Goal: Information Seeking & Learning: Learn about a topic

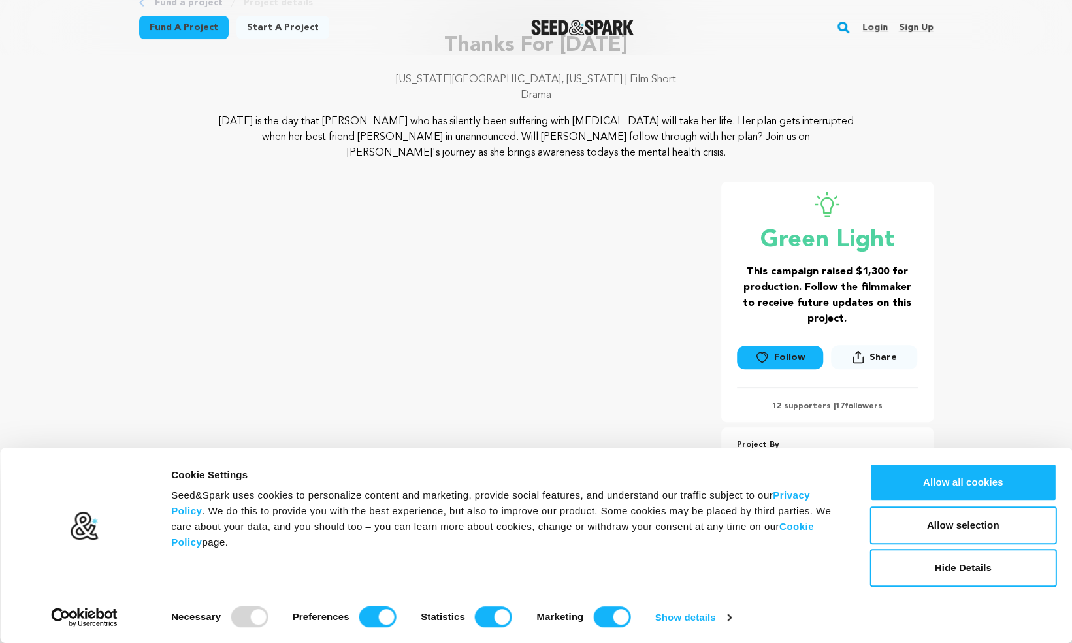
scroll to position [101, 0]
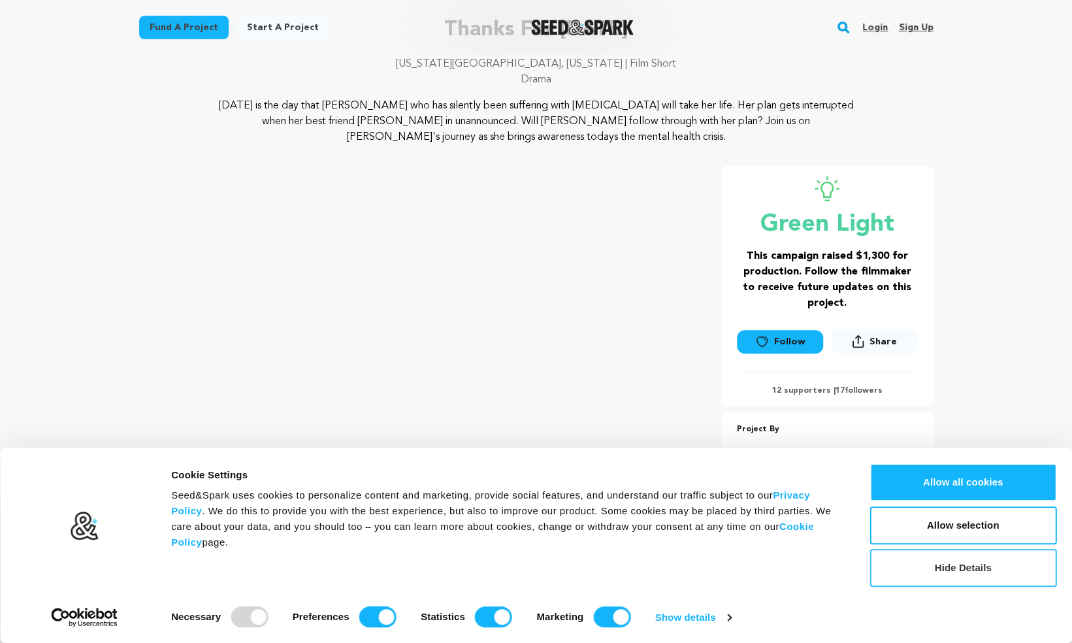
click at [914, 584] on button "Hide Details" at bounding box center [962, 568] width 187 height 38
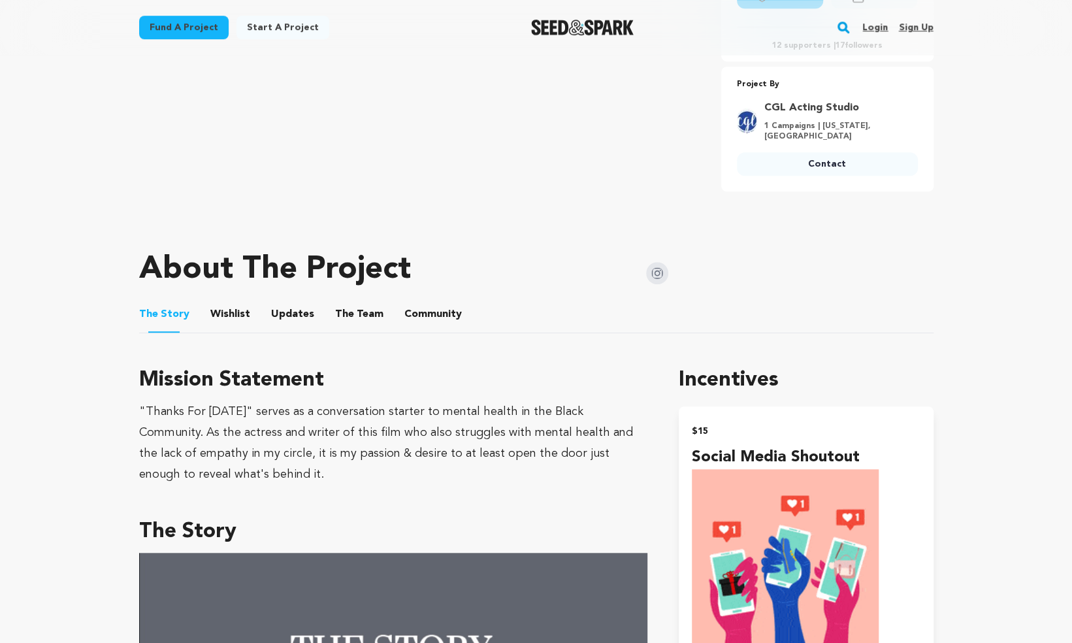
scroll to position [412, 0]
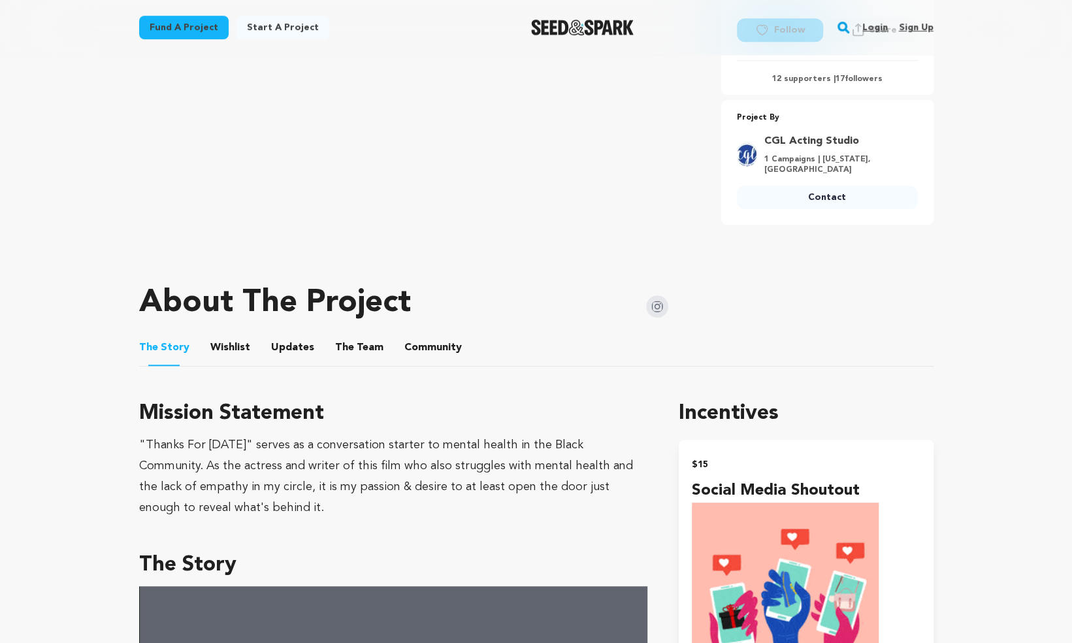
click at [217, 346] on button "Wishlist" at bounding box center [229, 349] width 31 height 31
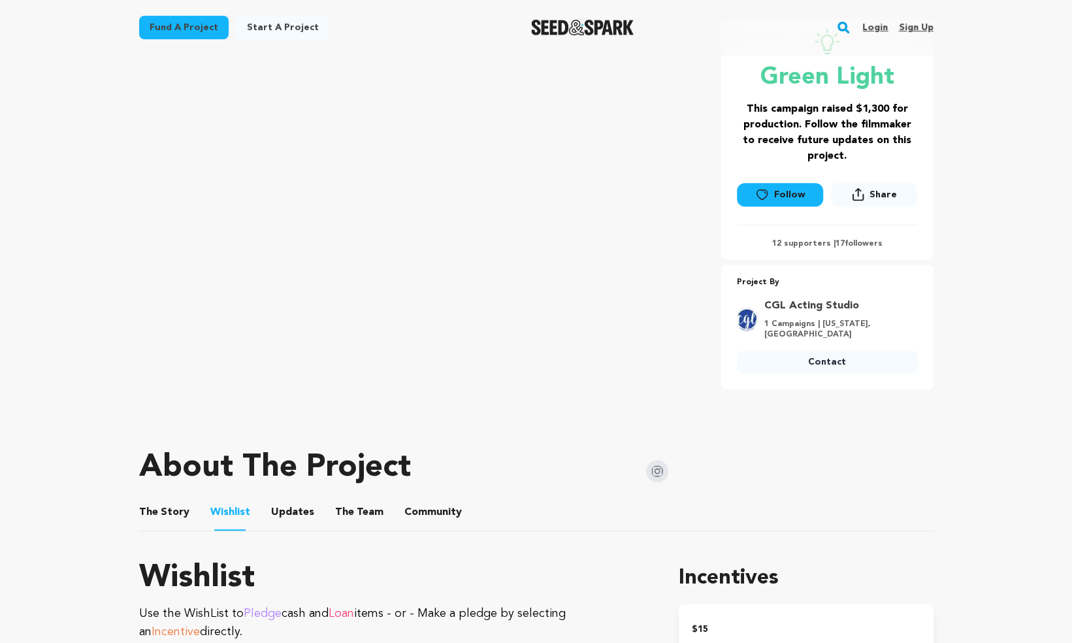
scroll to position [237, 0]
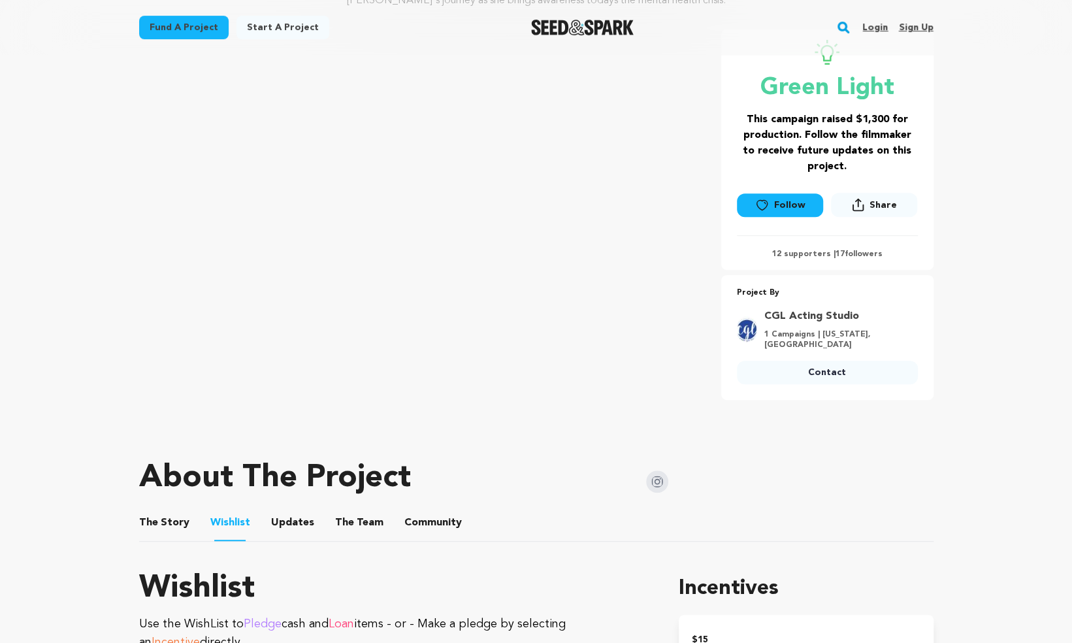
click at [284, 528] on button "Updates" at bounding box center [292, 525] width 31 height 31
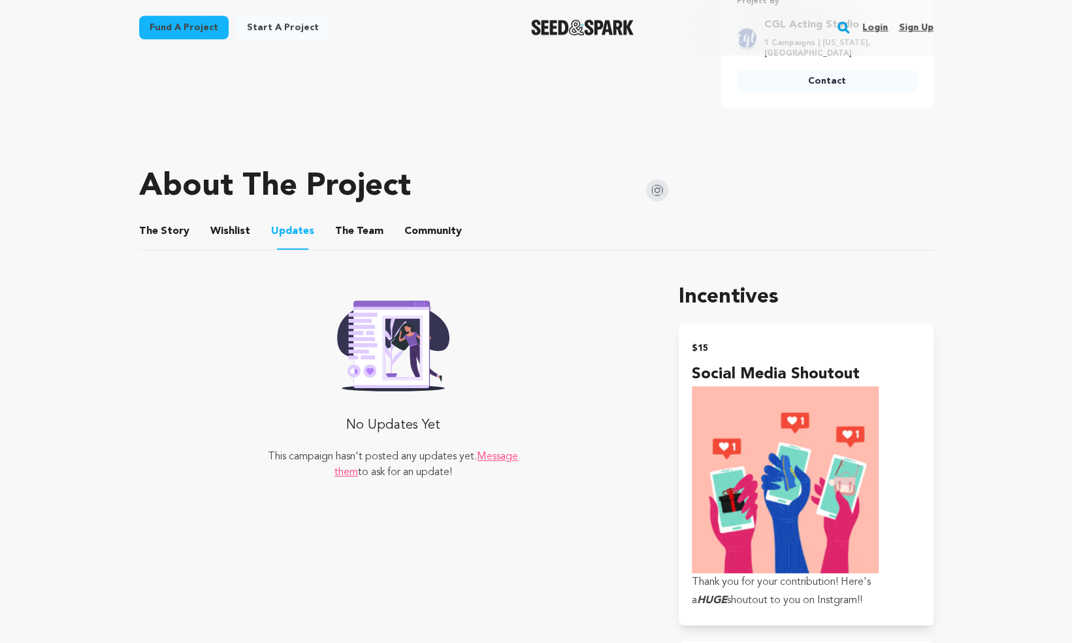
scroll to position [693, 0]
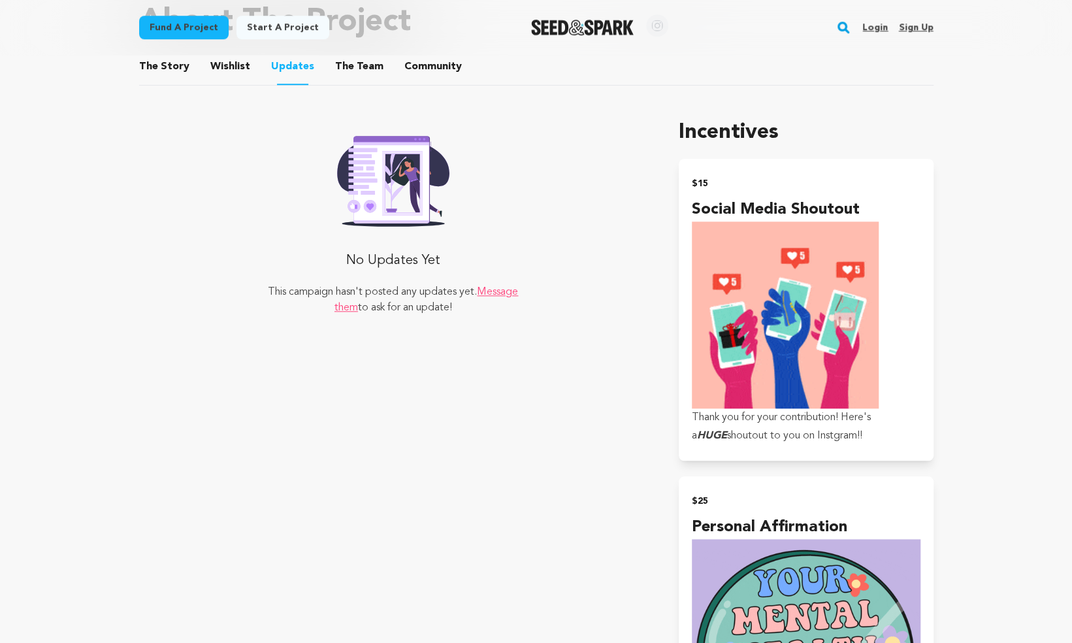
click at [362, 71] on button "The Team" at bounding box center [359, 69] width 31 height 31
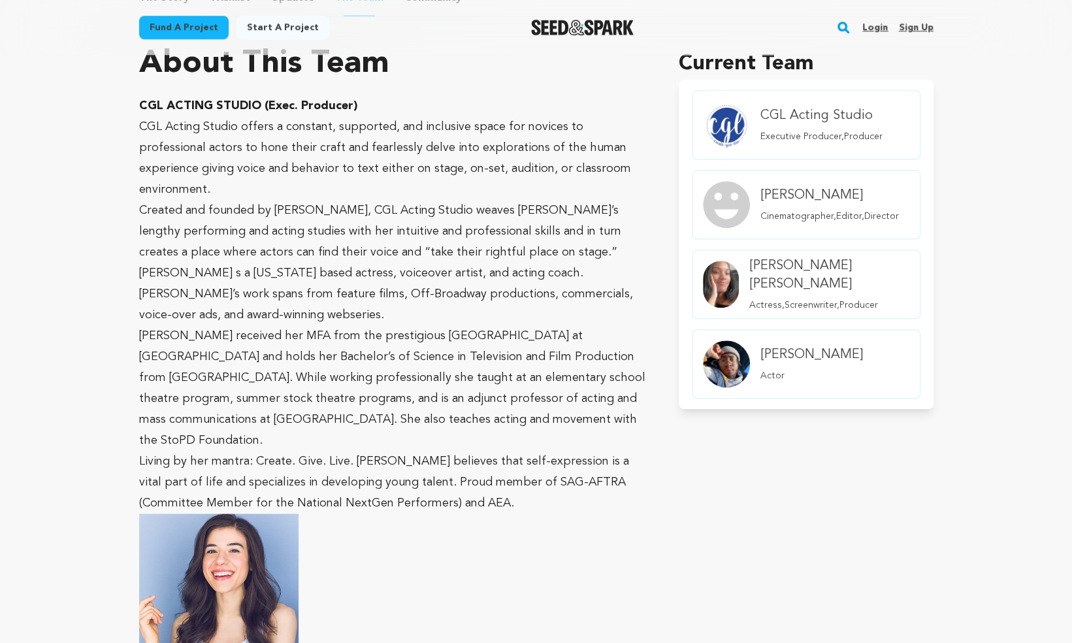
scroll to position [601, 0]
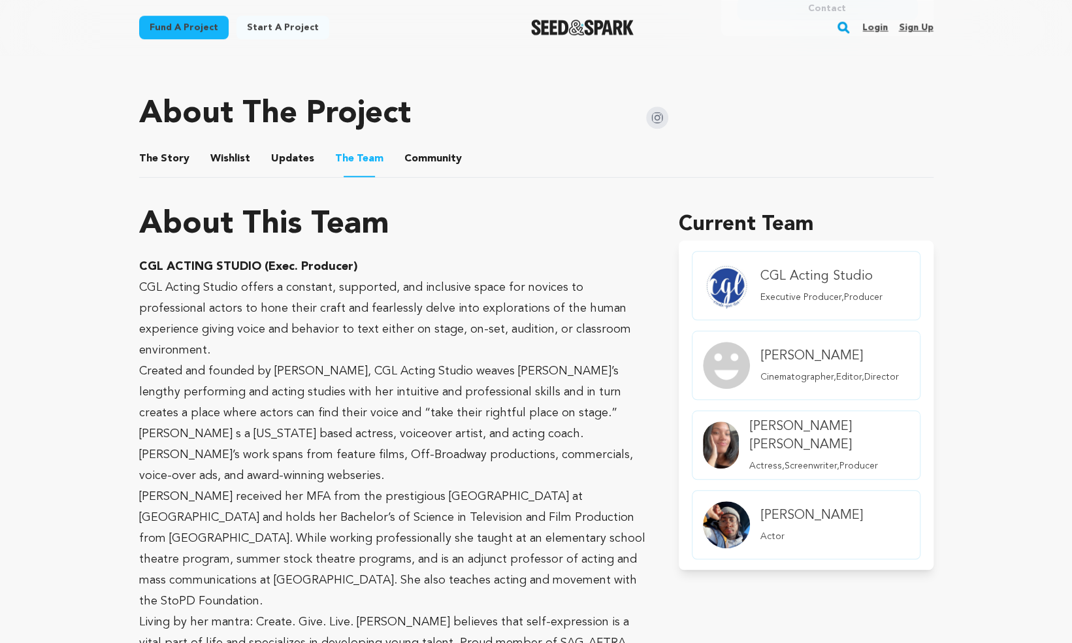
click at [154, 151] on button "The Story" at bounding box center [163, 161] width 31 height 31
